Goal: Task Accomplishment & Management: Use online tool/utility

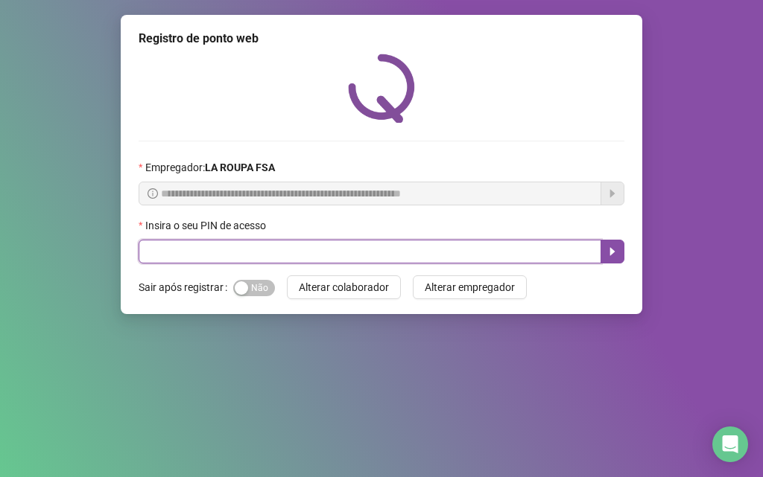
click at [215, 249] on input "text" at bounding box center [370, 252] width 463 height 24
click at [218, 258] on input "text" at bounding box center [370, 252] width 463 height 24
click at [197, 250] on input "text" at bounding box center [370, 252] width 463 height 24
click at [196, 250] on input "text" at bounding box center [370, 252] width 463 height 24
click at [174, 250] on input "text" at bounding box center [370, 252] width 463 height 24
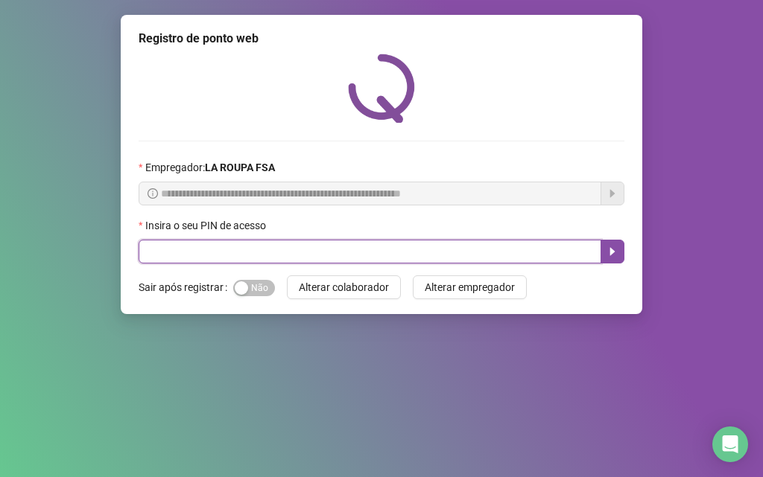
click at [290, 256] on input "text" at bounding box center [370, 252] width 463 height 24
click at [168, 247] on input "text" at bounding box center [370, 252] width 463 height 24
type input "****"
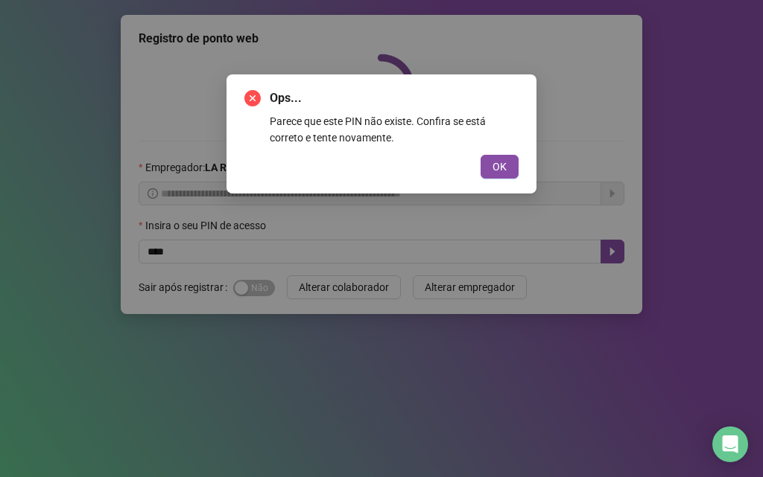
click at [480, 155] on button "OK" at bounding box center [499, 167] width 38 height 24
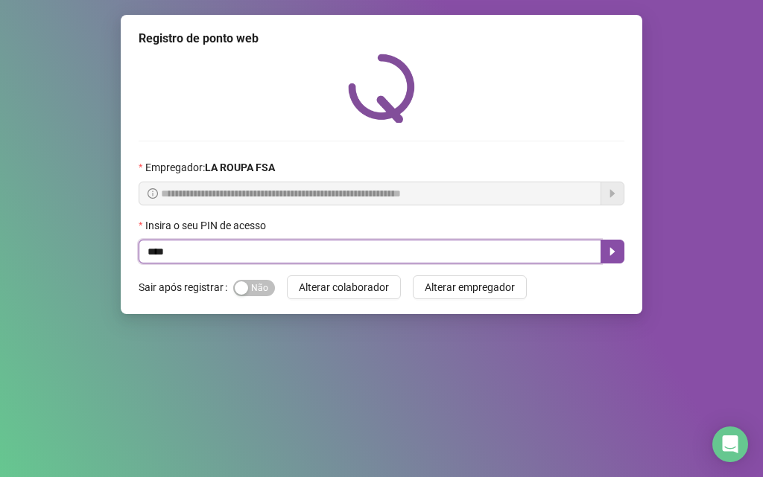
click at [153, 253] on input "****" at bounding box center [370, 252] width 463 height 24
type input "*****"
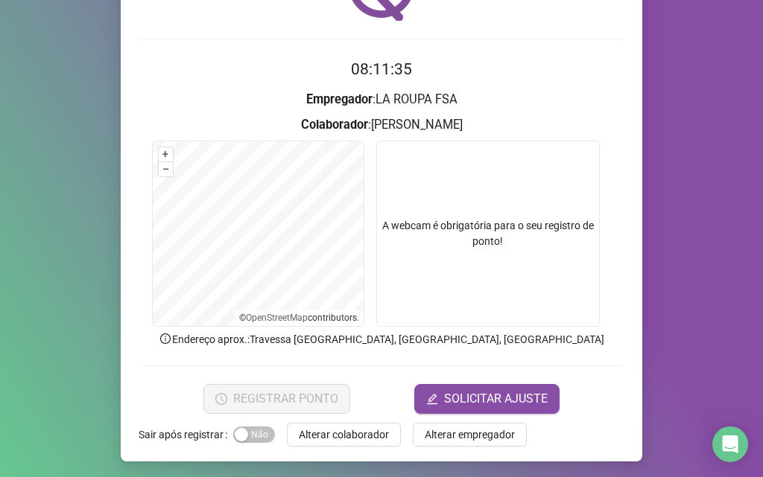
scroll to position [104, 0]
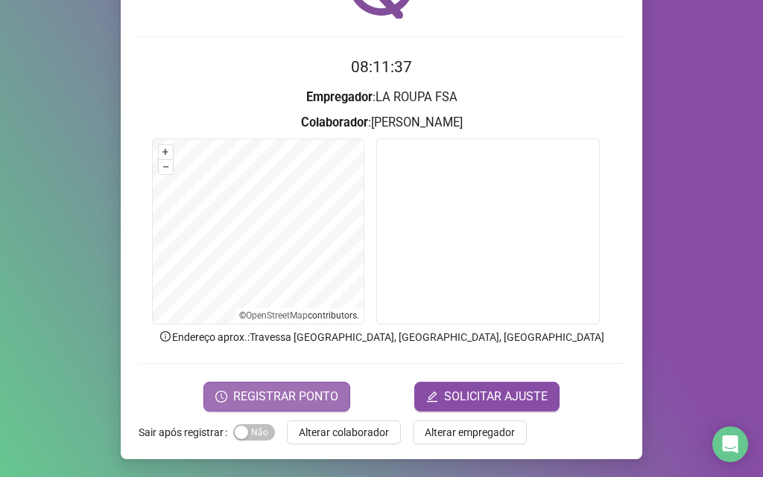
click at [292, 398] on span "REGISTRAR PONTO" at bounding box center [285, 397] width 105 height 18
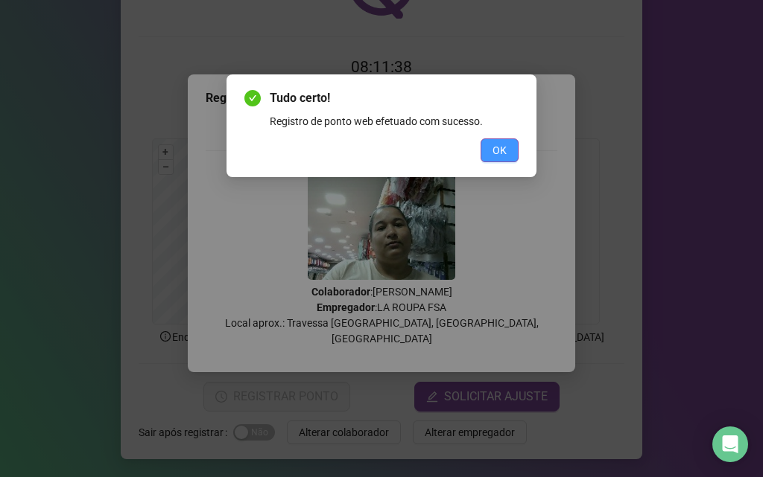
click at [510, 146] on button "OK" at bounding box center [499, 151] width 38 height 24
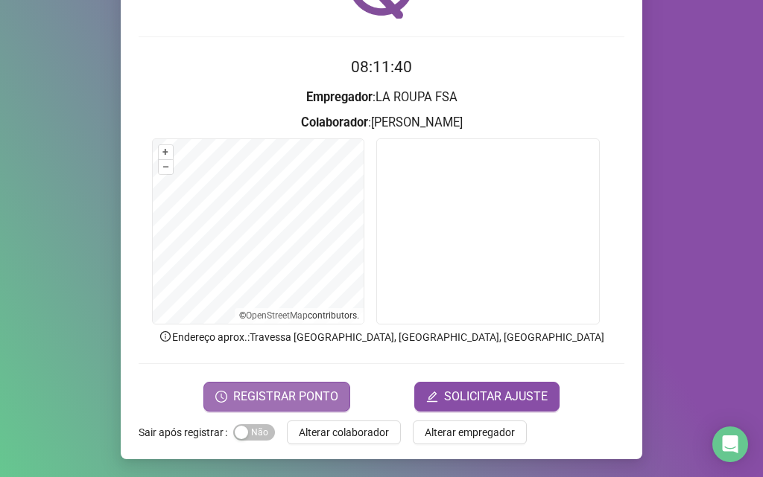
click at [310, 397] on span "REGISTRAR PONTO" at bounding box center [285, 397] width 105 height 18
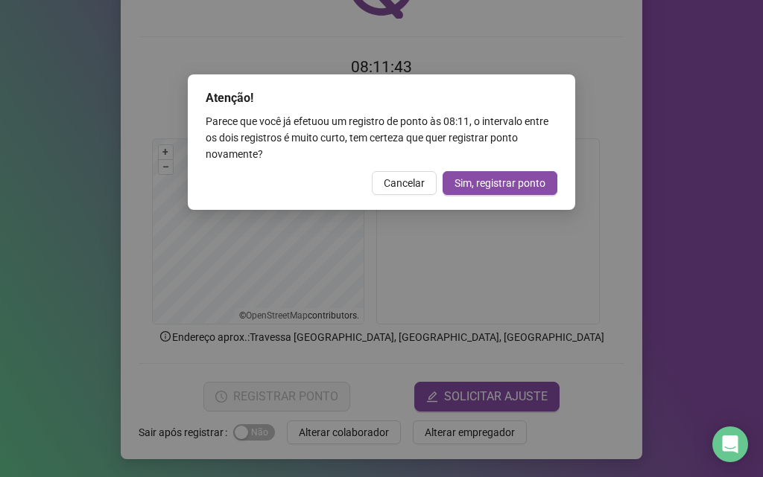
click at [393, 193] on button "Cancelar" at bounding box center [404, 183] width 65 height 24
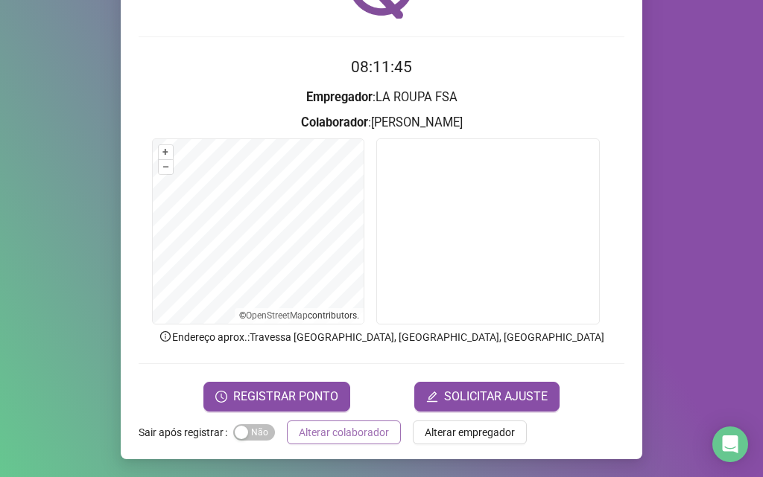
click at [314, 431] on span "Alterar colaborador" at bounding box center [344, 433] width 90 height 16
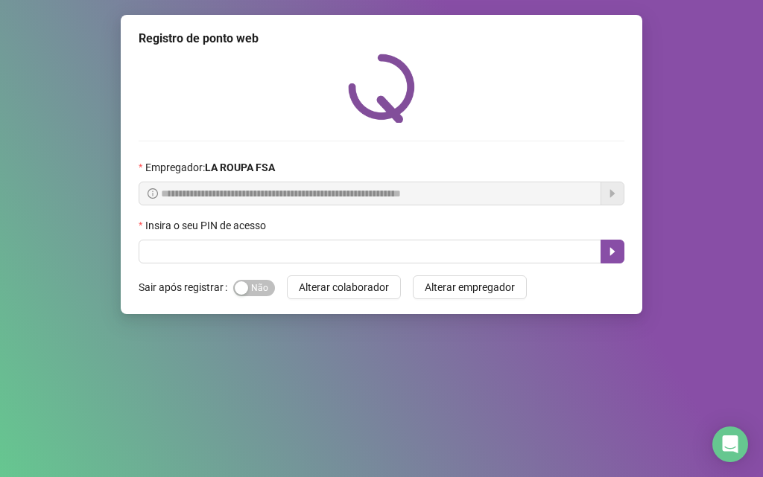
scroll to position [0, 0]
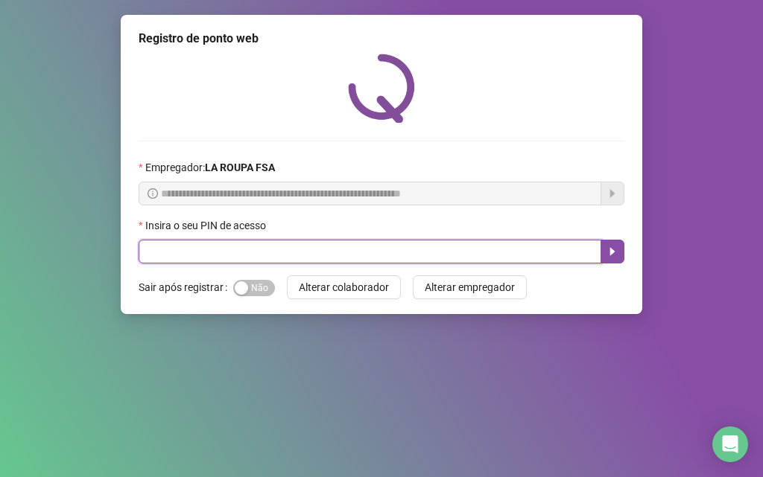
click at [236, 252] on input "text" at bounding box center [370, 252] width 463 height 24
type input "***"
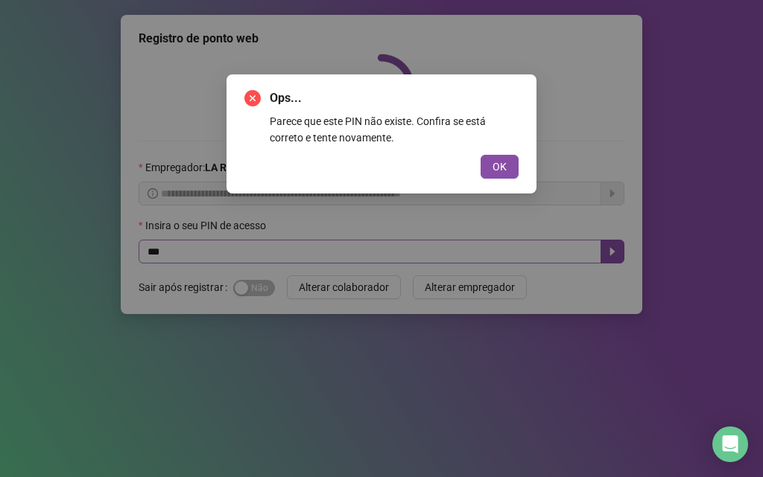
click at [480, 155] on button "OK" at bounding box center [499, 167] width 38 height 24
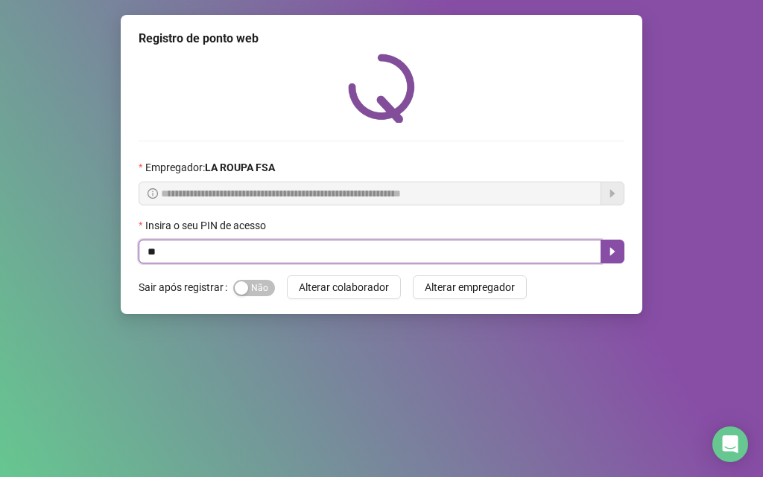
type input "*"
type input "*****"
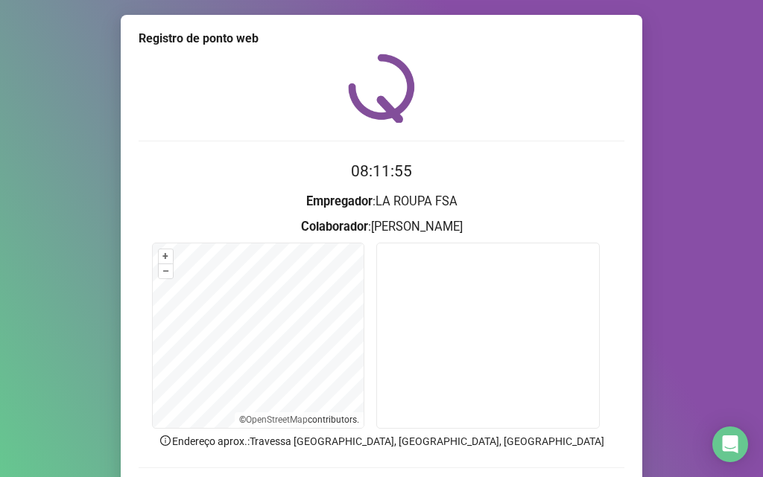
scroll to position [74, 0]
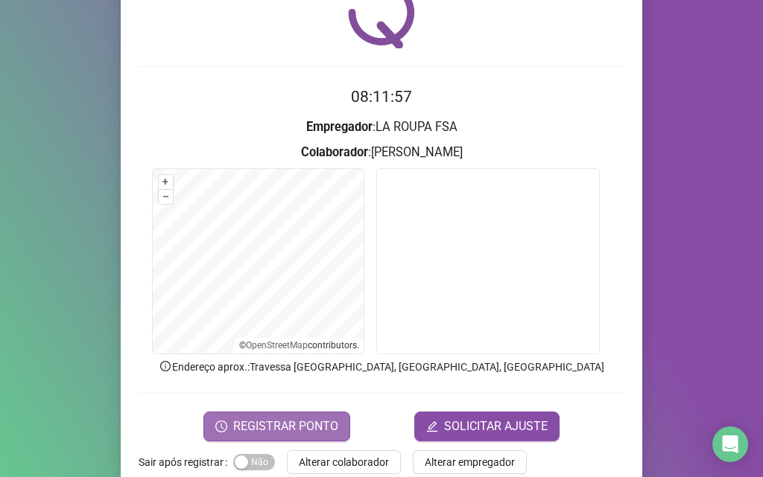
click at [279, 422] on span "REGISTRAR PONTO" at bounding box center [285, 427] width 105 height 18
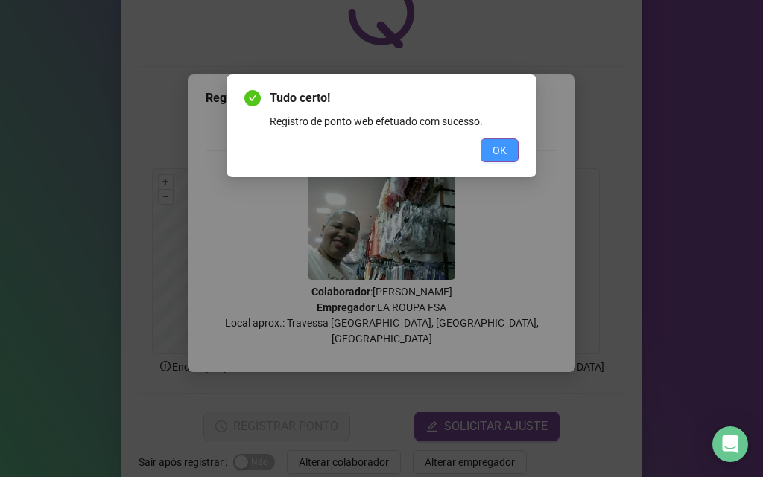
click at [505, 152] on span "OK" at bounding box center [499, 150] width 14 height 16
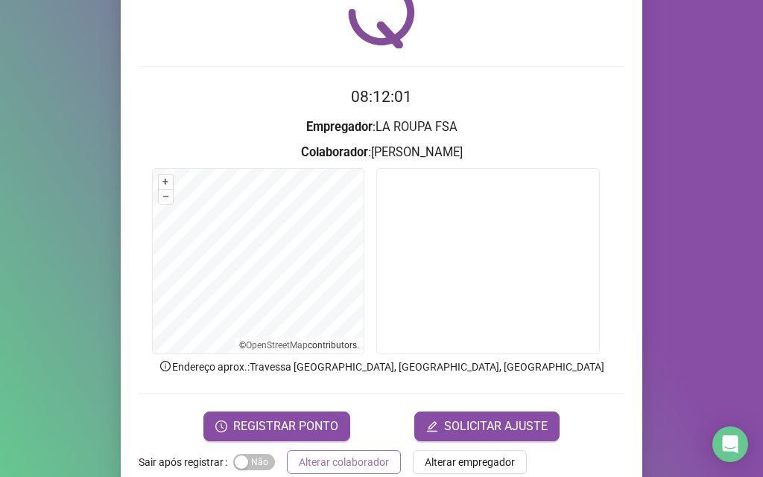
click at [323, 464] on span "Alterar colaborador" at bounding box center [344, 462] width 90 height 16
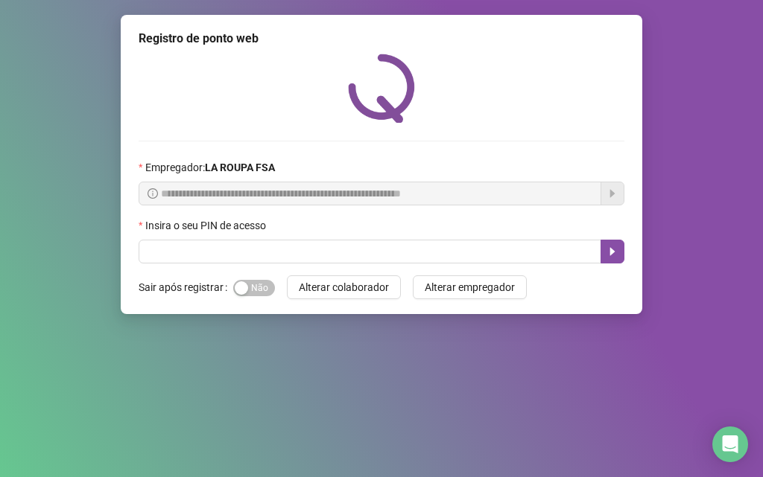
scroll to position [0, 0]
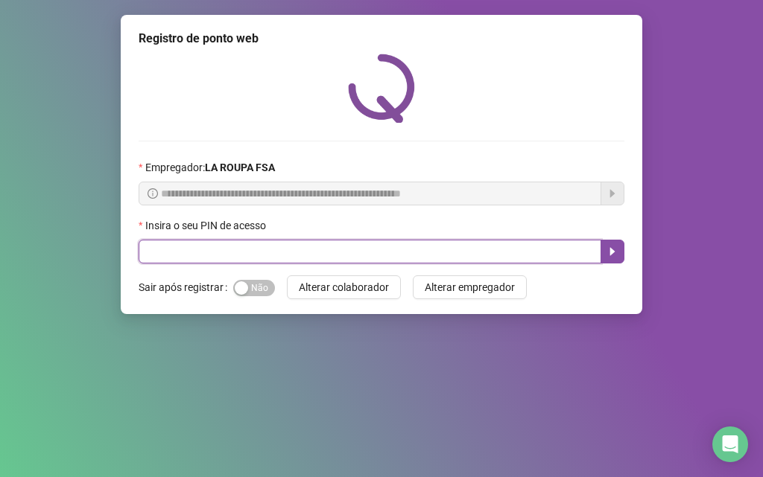
click at [239, 254] on input "text" at bounding box center [370, 252] width 463 height 24
type input "*****"
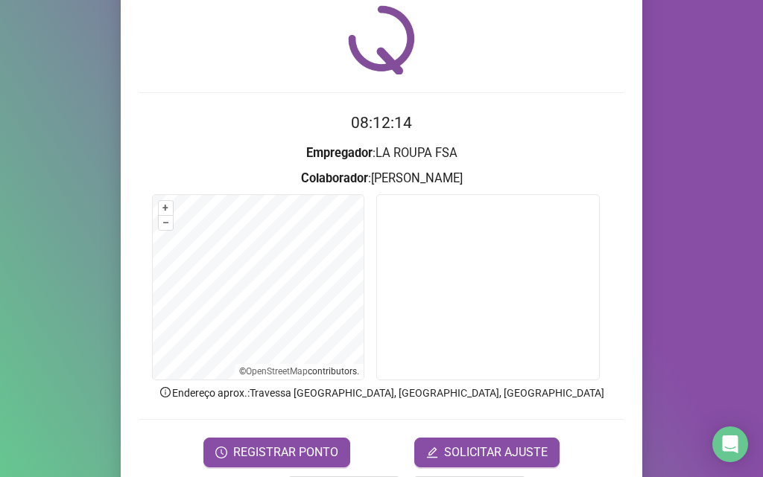
scroll to position [104, 0]
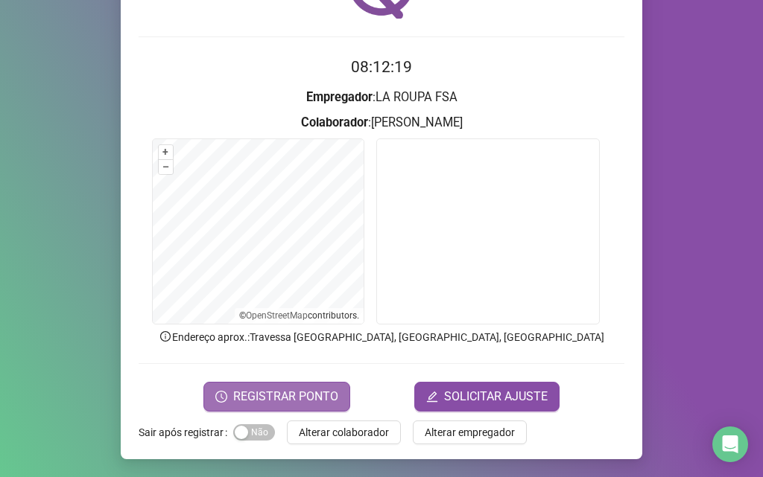
click at [270, 399] on span "REGISTRAR PONTO" at bounding box center [285, 397] width 105 height 18
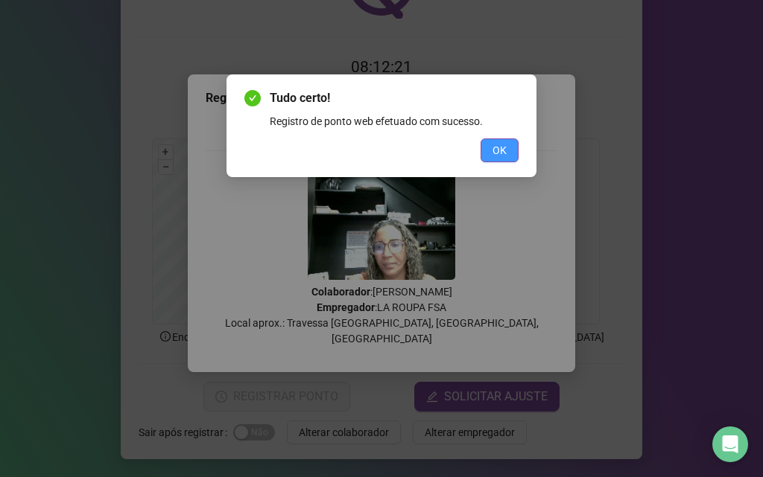
click at [511, 153] on button "OK" at bounding box center [499, 151] width 38 height 24
